Goal: Check status: Check status

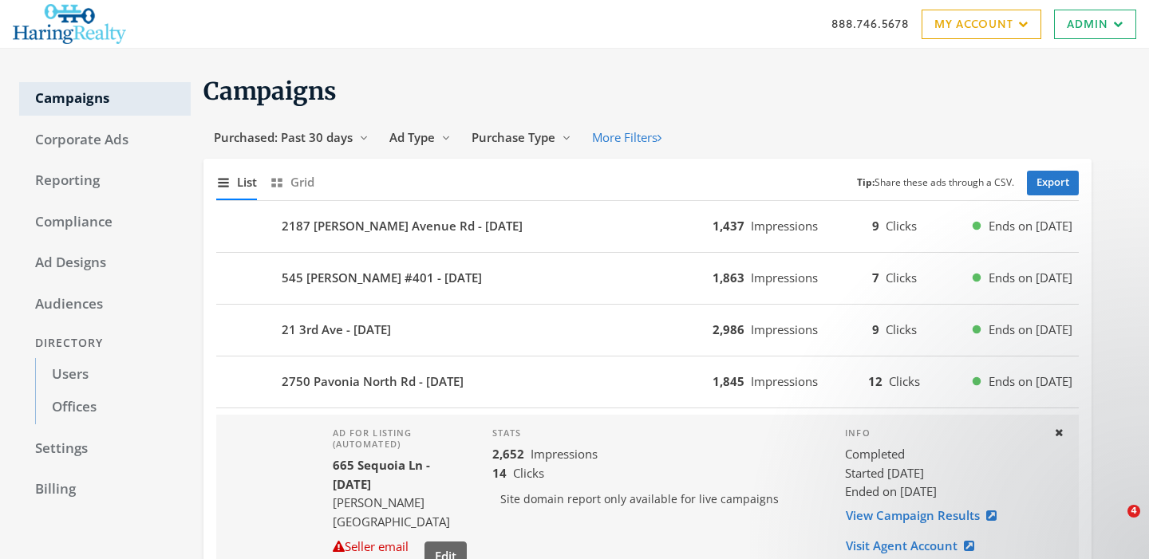
click at [0, 0] on div "888.746.5678 My Account My Campaigns Account Summary Compliance Dashboard Enter…" at bounding box center [574, 24] width 1149 height 48
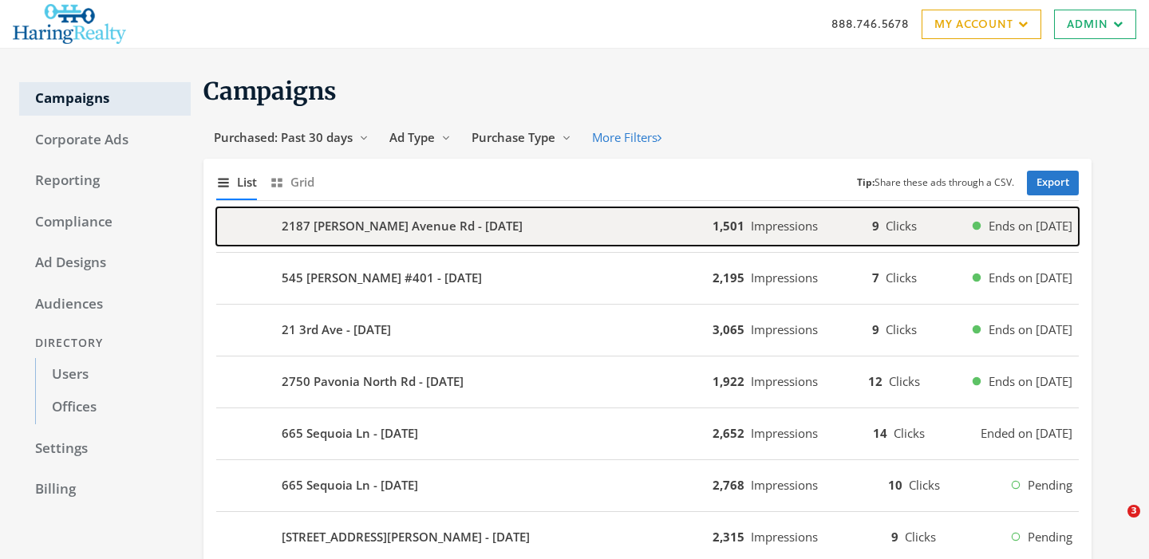
click at [318, 235] on b "2187 [PERSON_NAME] Avenue Rd - [DATE]" at bounding box center [402, 226] width 241 height 18
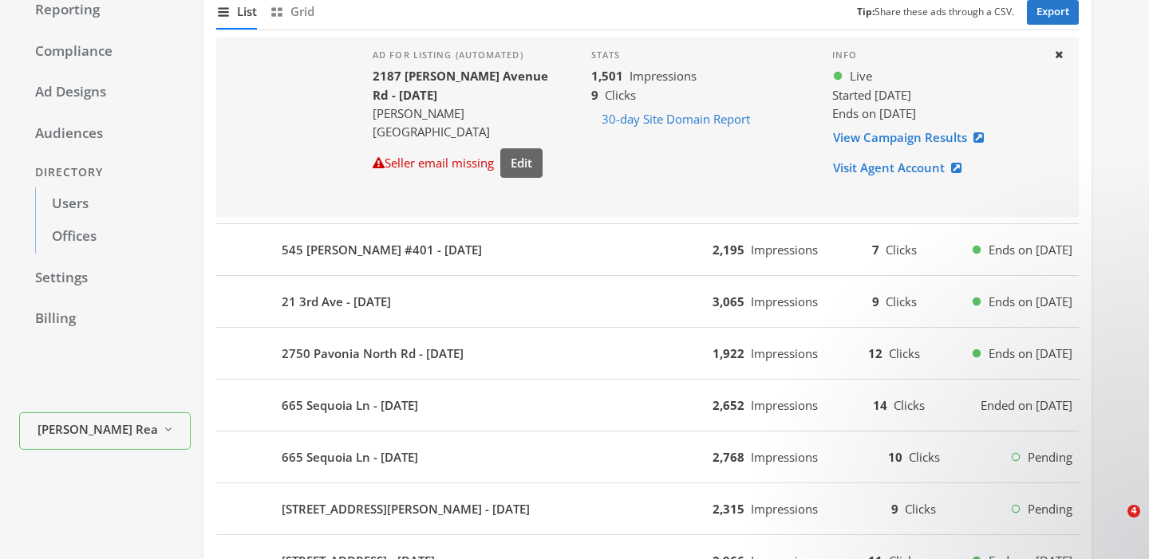
scroll to position [172, 0]
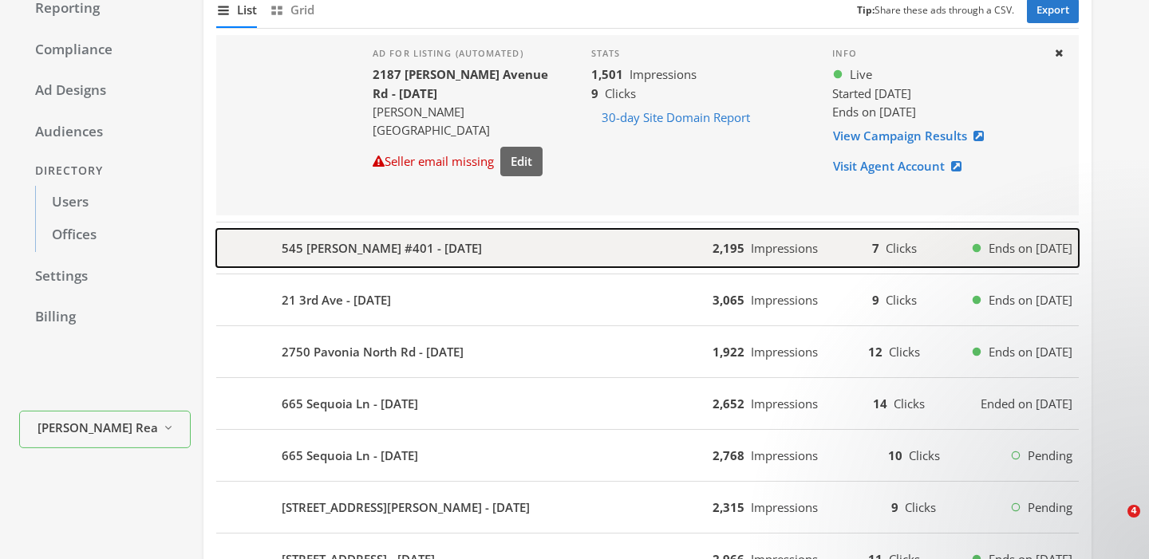
click at [370, 253] on b "545 [PERSON_NAME] #401 - [DATE]" at bounding box center [382, 248] width 200 height 18
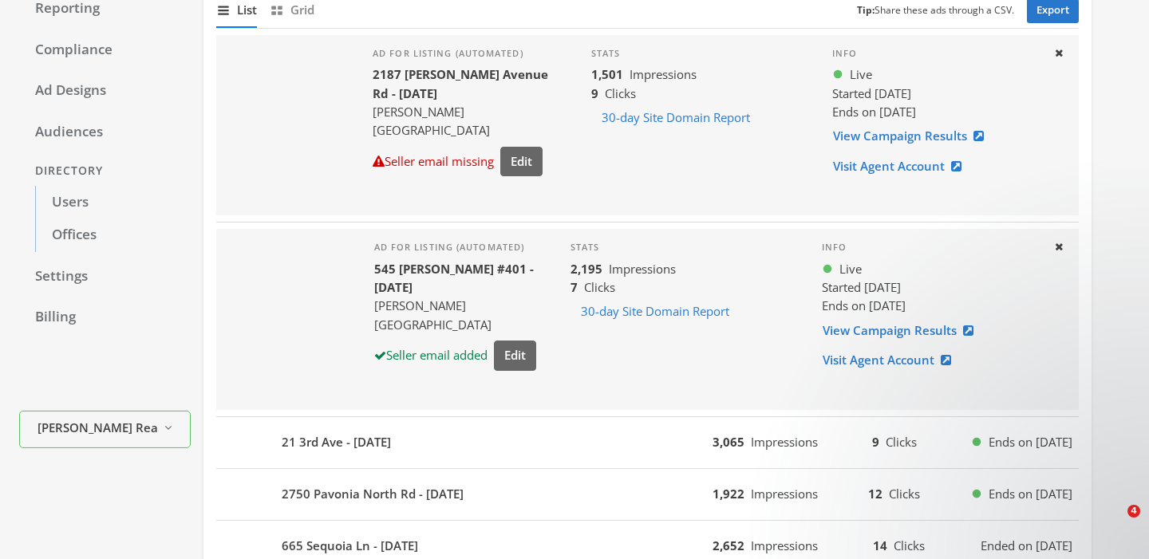
scroll to position [295, 0]
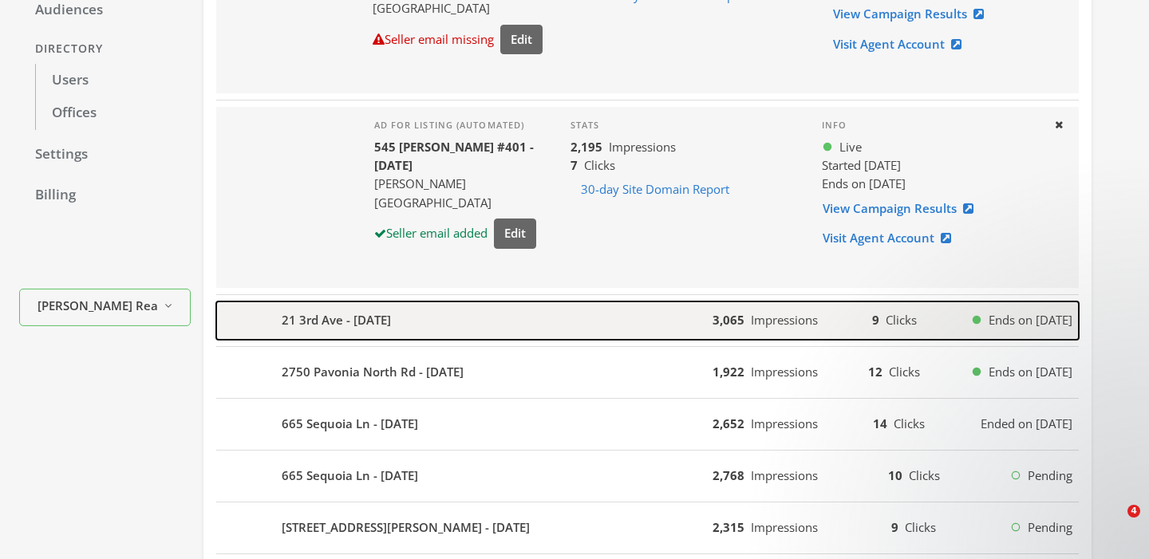
click at [340, 334] on div "21 3rd Ave - [DATE]" at bounding box center [464, 321] width 496 height 38
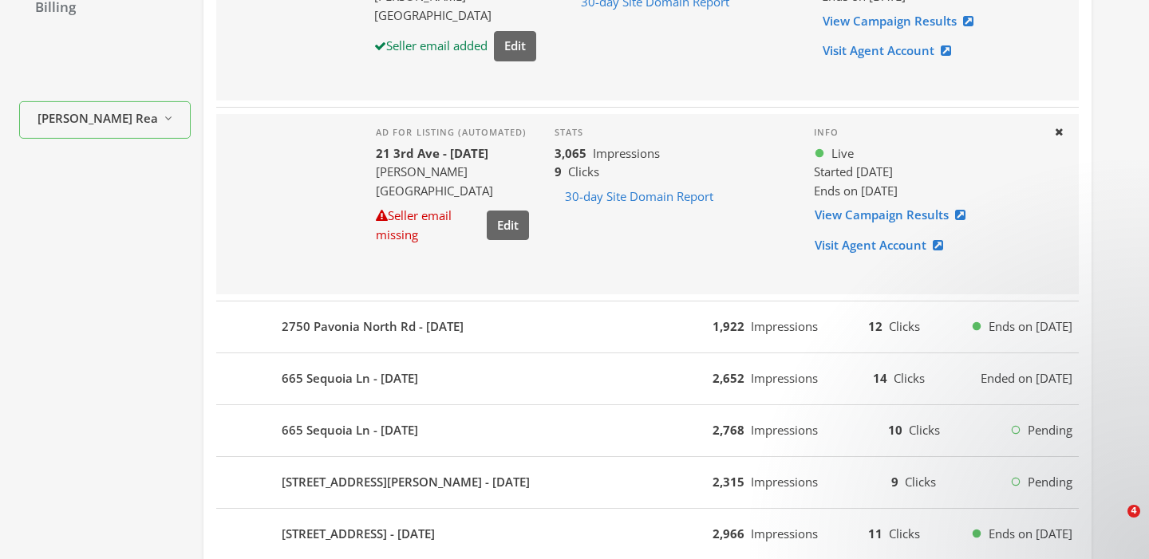
scroll to position [492, 0]
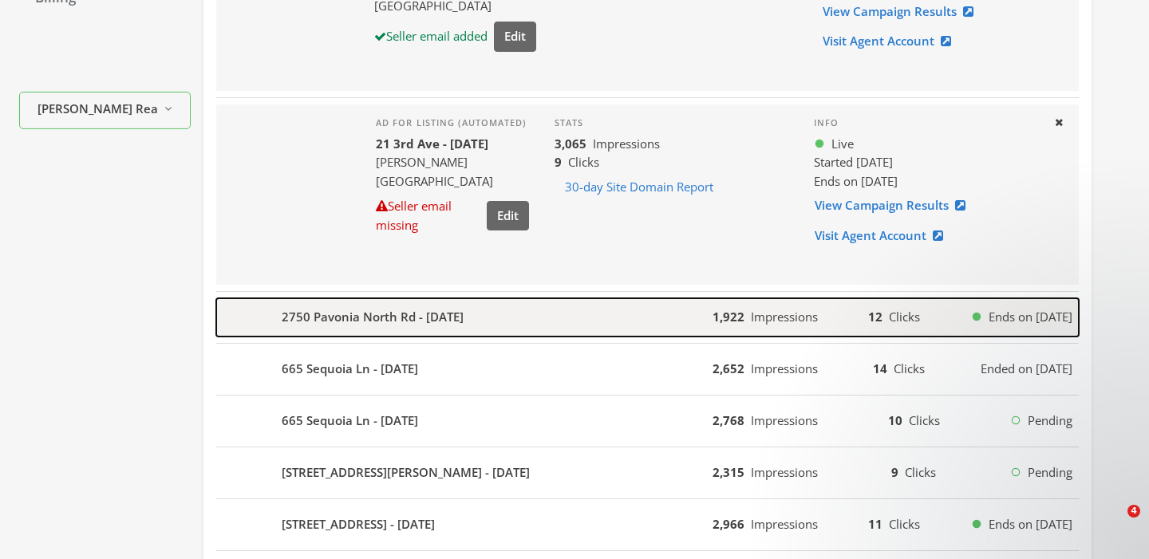
click at [325, 313] on b "2750 Pavonia North Rd - [DATE]" at bounding box center [373, 317] width 182 height 18
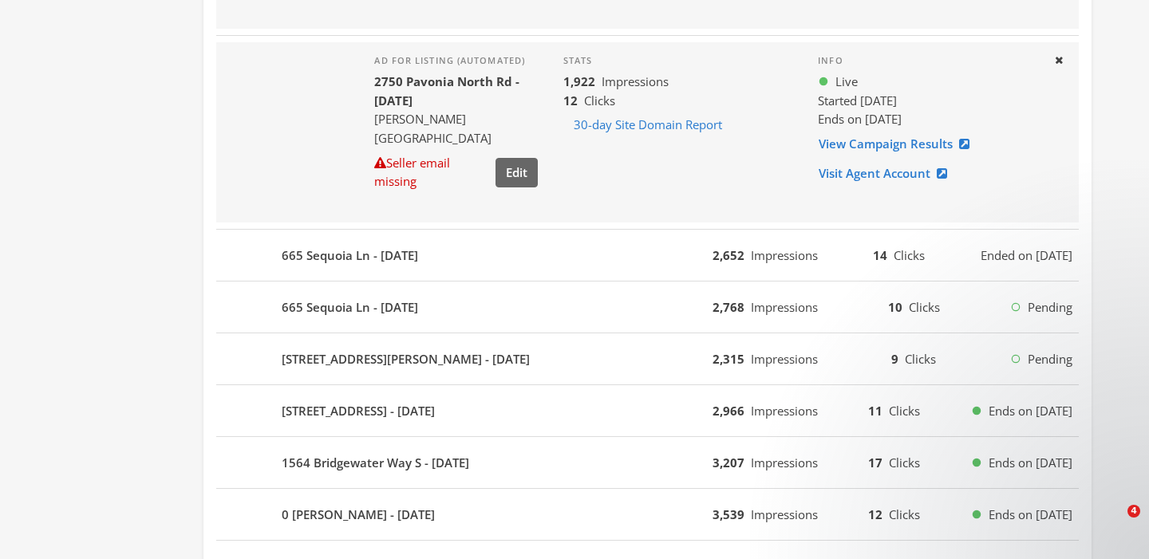
scroll to position [757, 0]
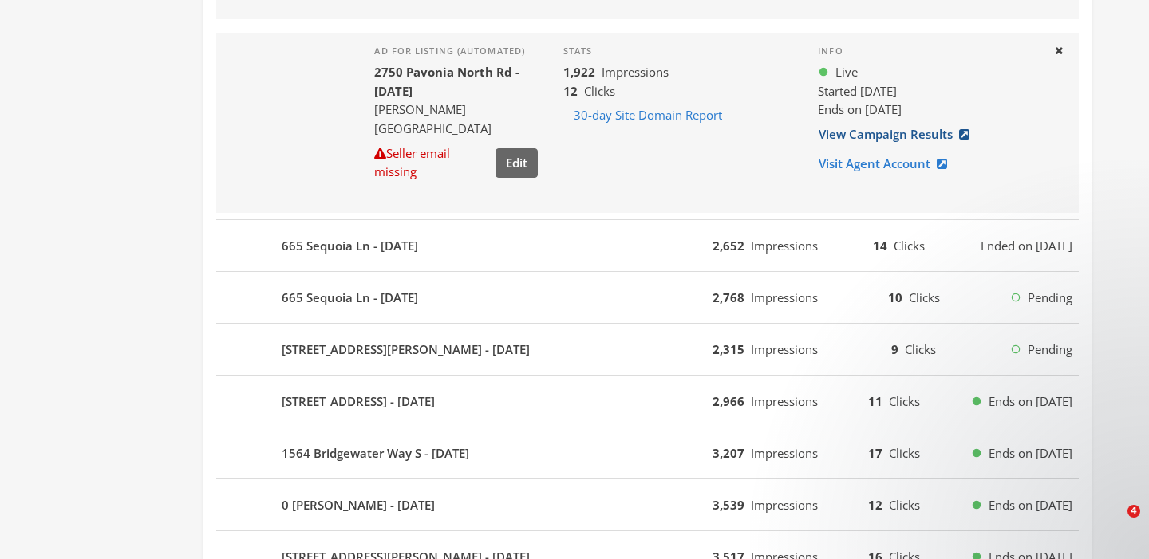
click at [946, 144] on link "View Campaign Results" at bounding box center [899, 135] width 162 height 30
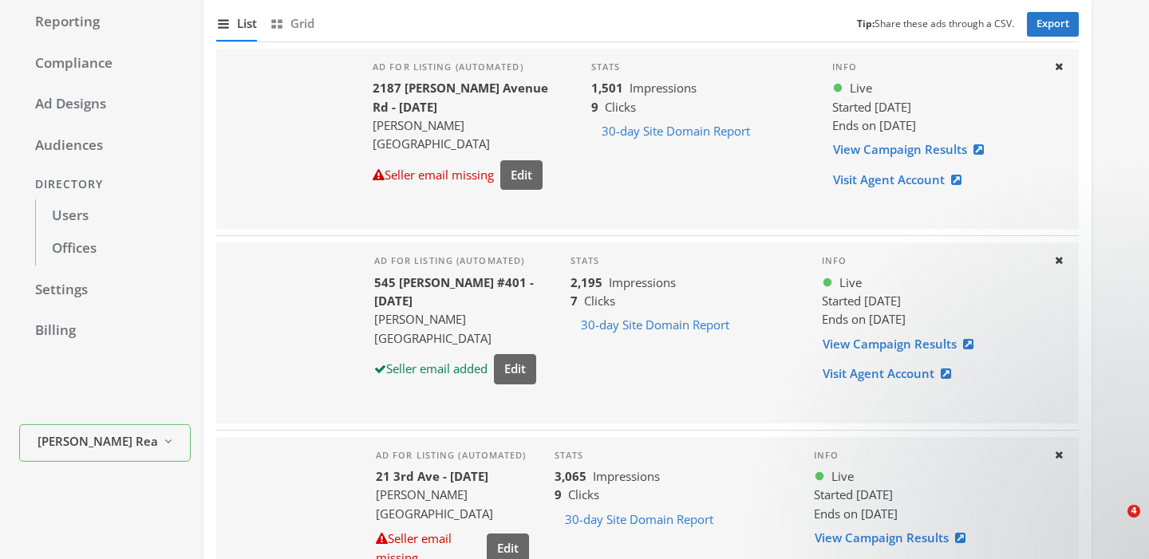
scroll to position [0, 0]
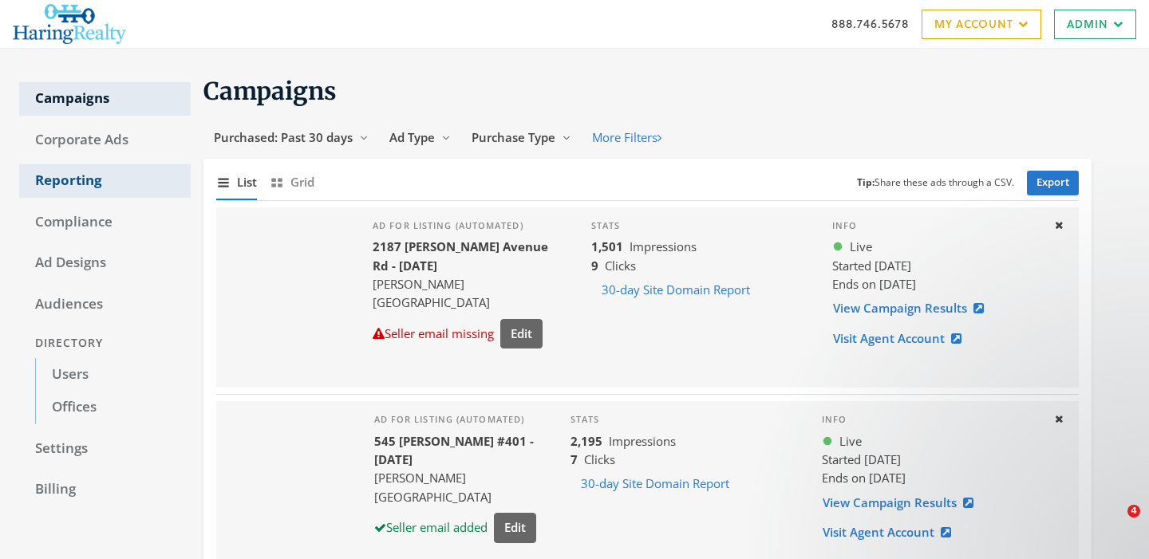
click at [61, 182] on link "Reporting" at bounding box center [105, 181] width 172 height 34
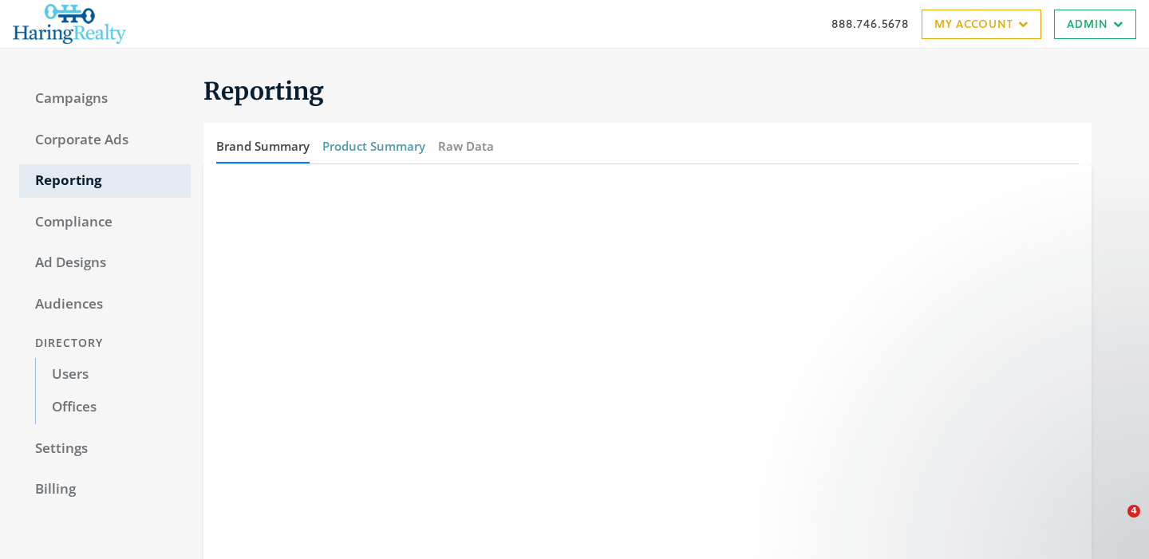
click at [362, 151] on button "Product Summary" at bounding box center [373, 146] width 103 height 34
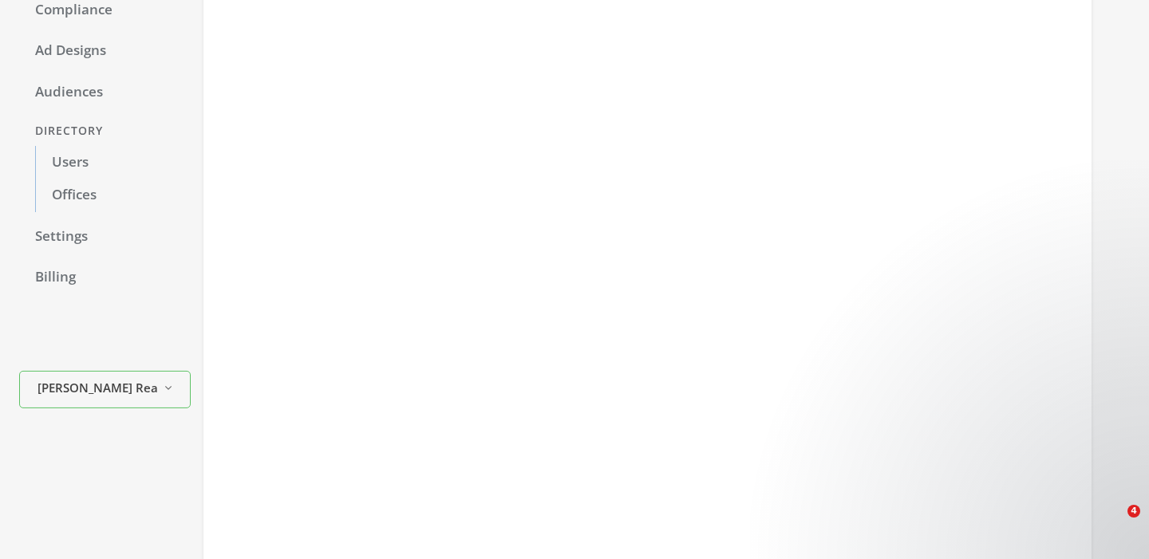
scroll to position [207, 0]
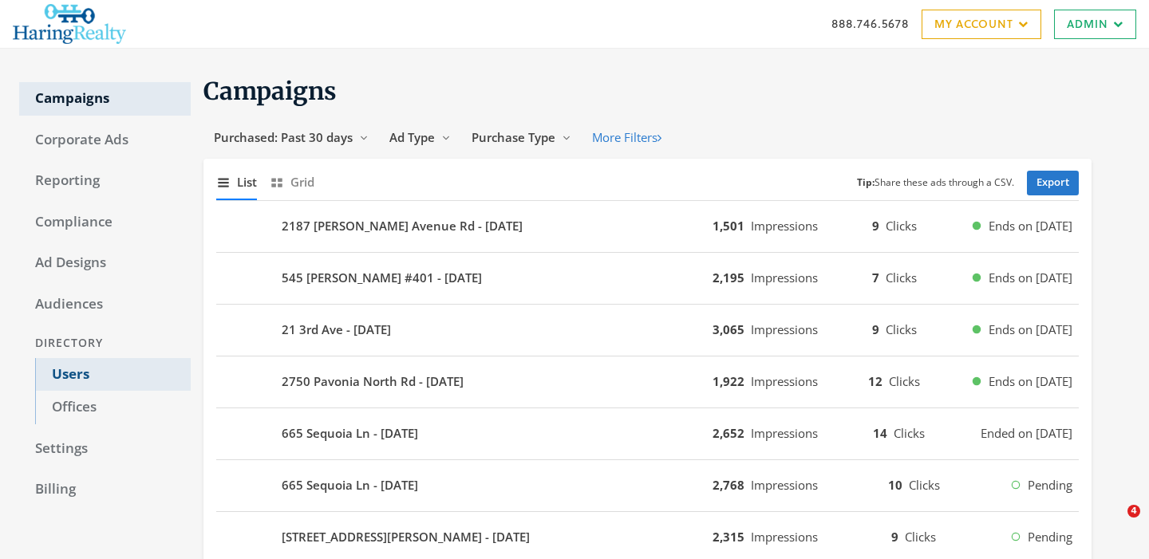
click at [74, 376] on link "Users" at bounding box center [113, 375] width 156 height 34
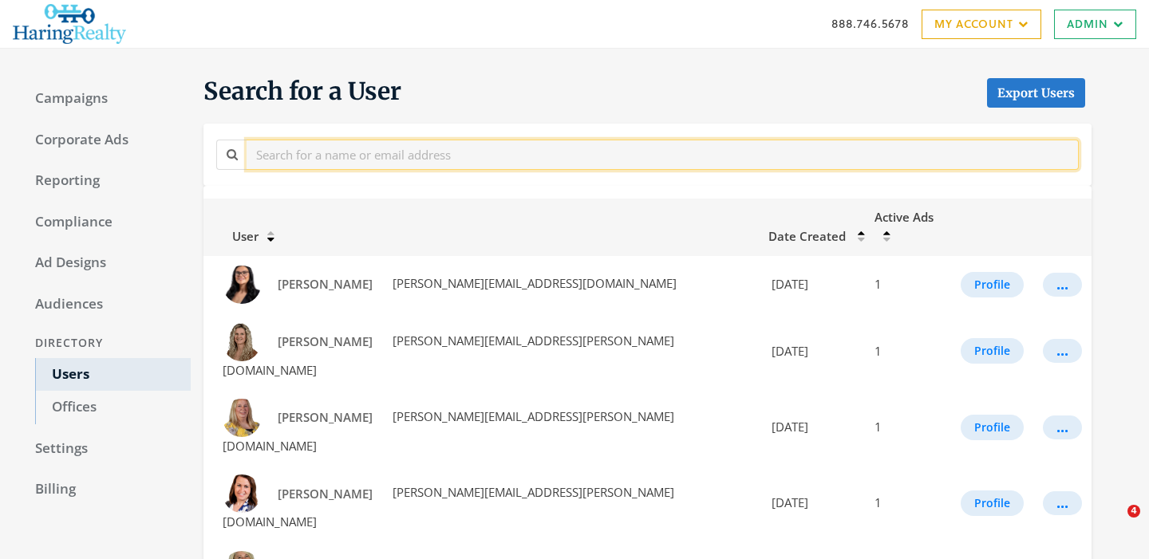
click at [362, 153] on input "text" at bounding box center [663, 155] width 832 height 30
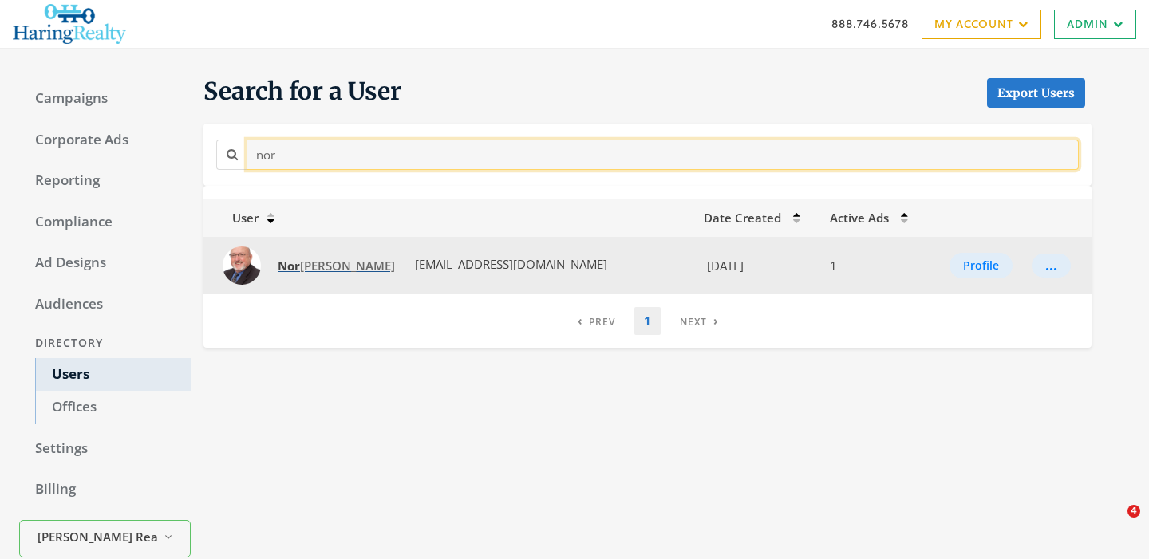
type input "nor"
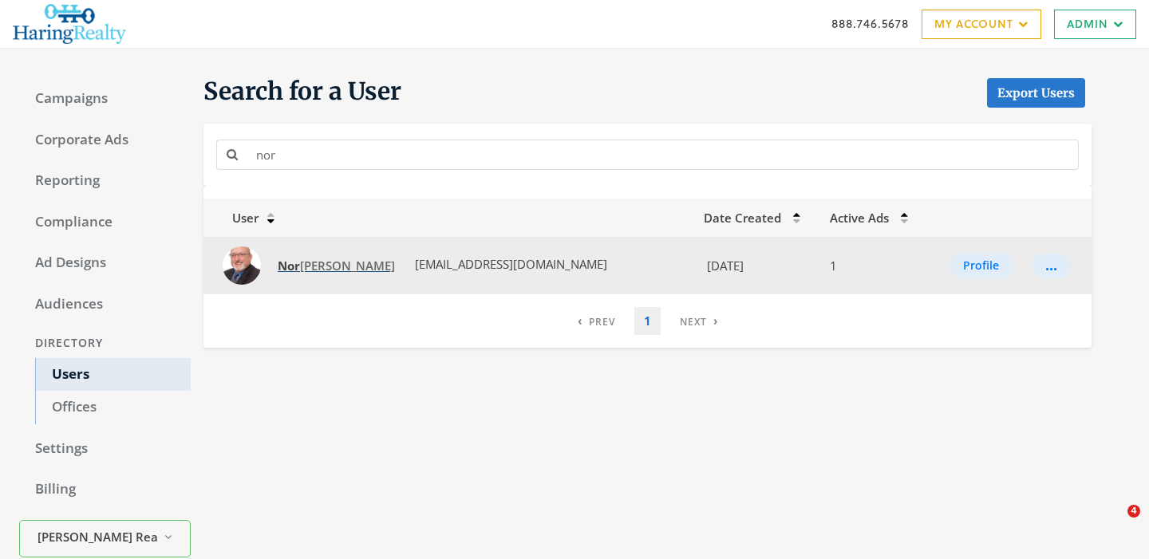
click at [298, 267] on strong "Nor" at bounding box center [289, 266] width 22 height 16
